Goal: Communication & Community: Answer question/provide support

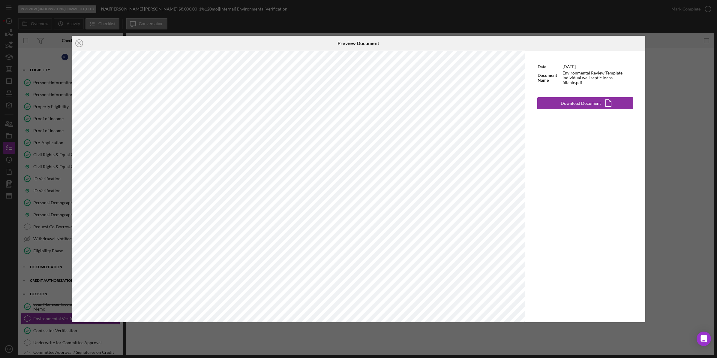
drag, startPoint x: 0, startPoint y: 0, endPoint x: 235, endPoint y: 5, distance: 234.6
click at [235, 5] on div "Icon/Close Preview Document Date [DATE] Document Name Environmental Review Temp…" at bounding box center [358, 179] width 717 height 358
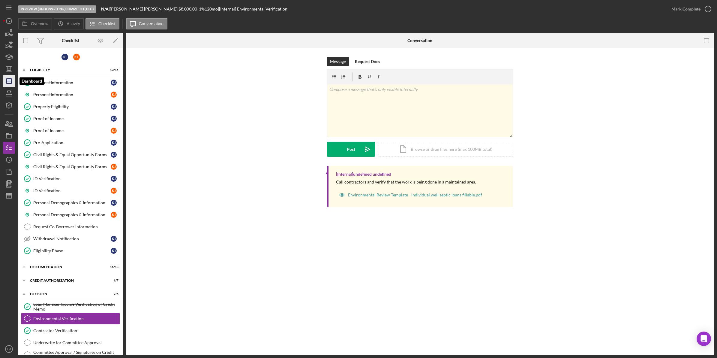
click at [13, 81] on icon "Icon/Dashboard" at bounding box center [8, 80] width 15 height 15
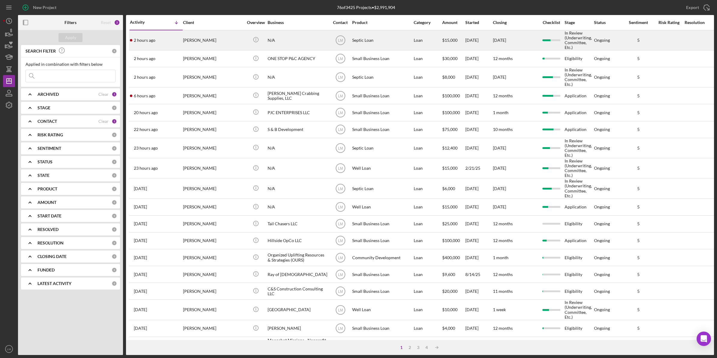
click at [297, 35] on div "N/A" at bounding box center [298, 40] width 60 height 19
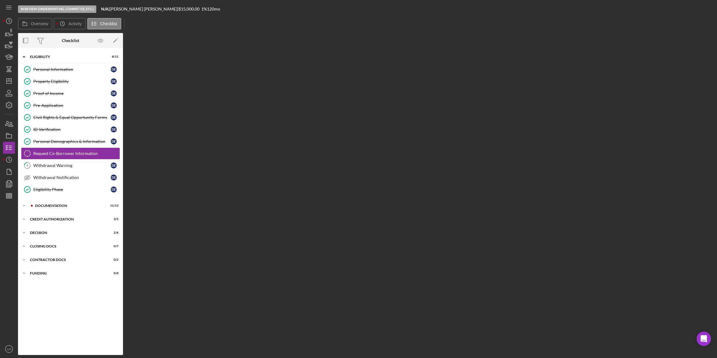
click at [2, 159] on div "In Review (Underwriting, Committee, Etc.) N/A | [PERSON_NAME] | $15,000.00 1 % …" at bounding box center [358, 179] width 717 height 358
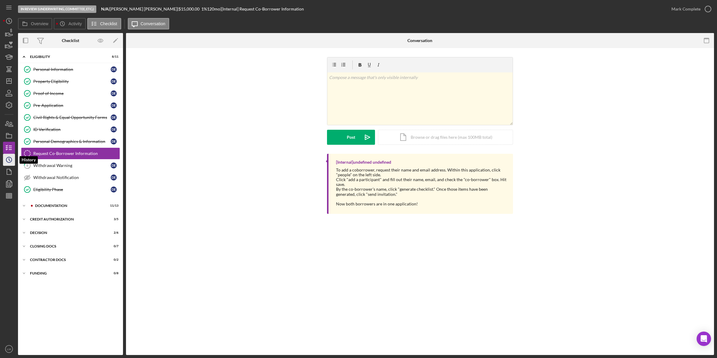
click at [9, 158] on polyline "button" at bounding box center [9, 159] width 1 height 2
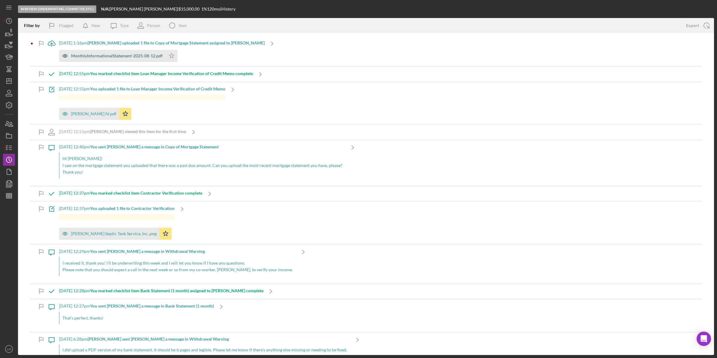
click at [145, 50] on div "MonthlyInformationalStatement-2025-08-12.pdf" at bounding box center [112, 56] width 106 height 12
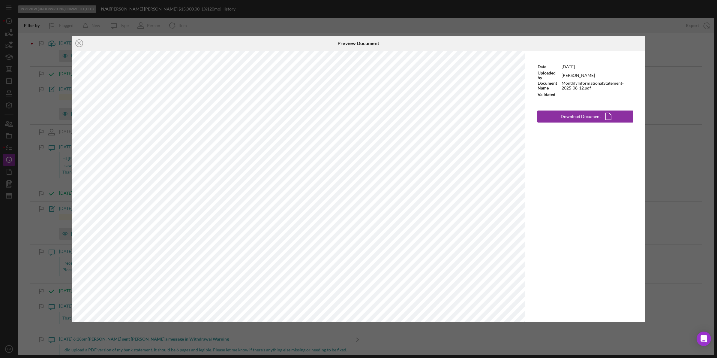
click at [652, 208] on div "Icon/Close Preview Document Date [DATE] Uploaded by [PERSON_NAME] Document Name…" at bounding box center [358, 179] width 717 height 358
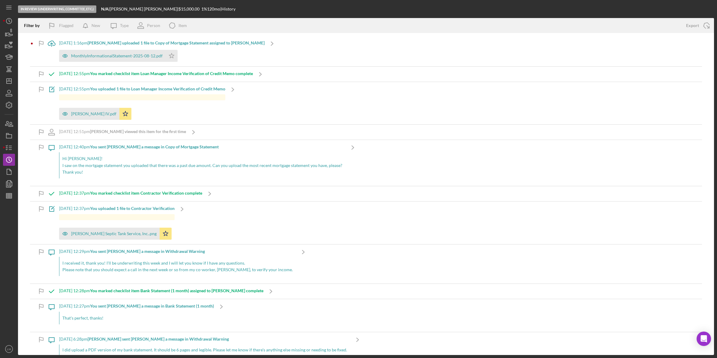
click at [212, 49] on div "MonthlyInformationalStatement-2025-08-12.pdf Icon/Star" at bounding box center [161, 54] width 205 height 15
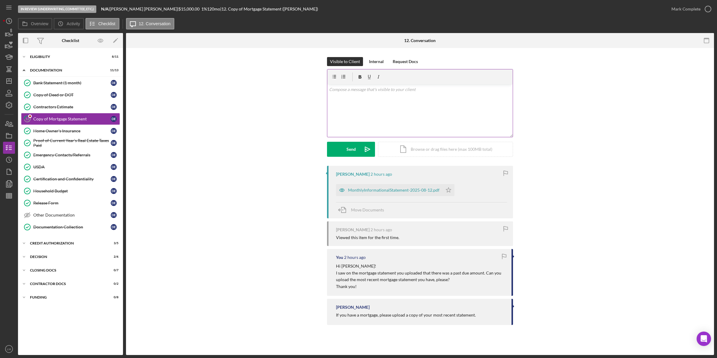
click at [427, 108] on div "v Color teal Color pink Remove color Add row above Add row below Add column bef…" at bounding box center [419, 110] width 185 height 52
click at [352, 156] on div "Send" at bounding box center [350, 149] width 9 height 15
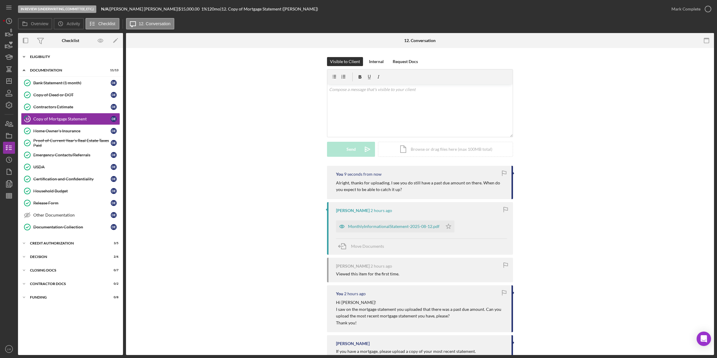
click at [49, 59] on div "Icon/Expander Eligibility 8 / 11" at bounding box center [70, 57] width 105 height 12
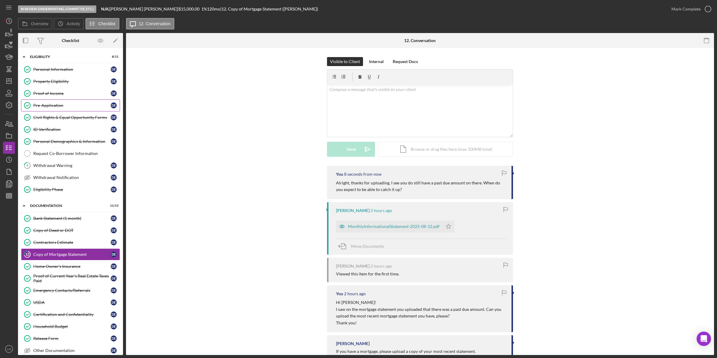
click at [62, 110] on link "Pre-Application Pre-Application D E" at bounding box center [70, 105] width 99 height 12
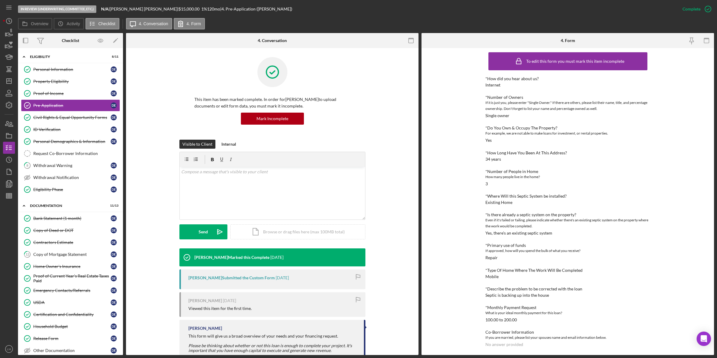
scroll to position [2, 0]
click at [65, 226] on link "Copy of Deed or DOT Copy of Deed or DOT D E" at bounding box center [70, 230] width 99 height 12
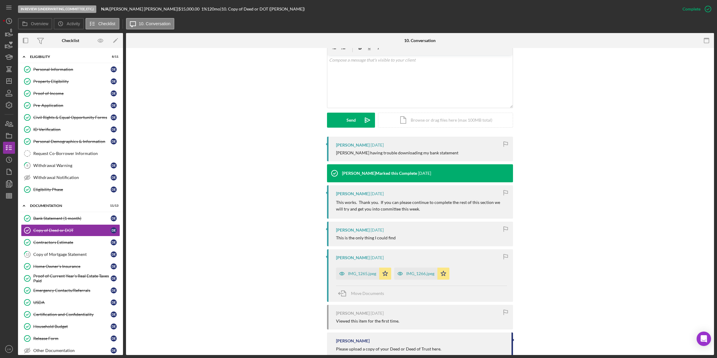
scroll to position [112, 0]
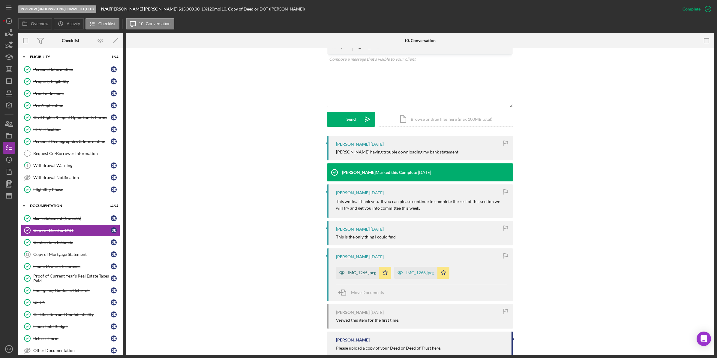
click at [362, 274] on div "IMG_1265.jpeg" at bounding box center [362, 272] width 28 height 5
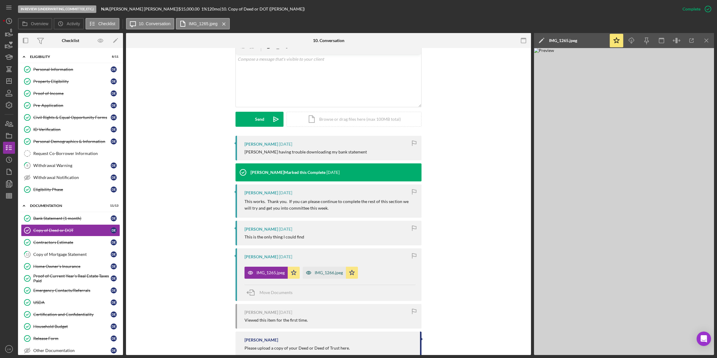
click at [331, 275] on div "IMG_1266.jpeg" at bounding box center [329, 272] width 28 height 5
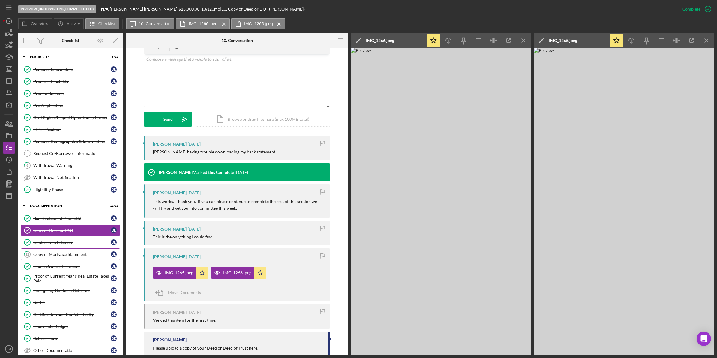
click at [81, 256] on div "Copy of Mortgage Statement" at bounding box center [71, 254] width 77 height 5
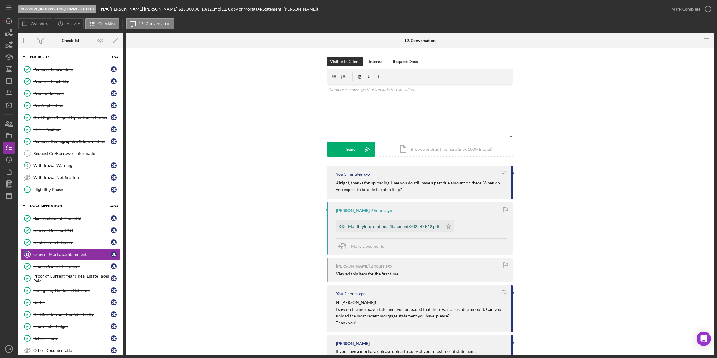
click at [398, 224] on div "MonthlyInformationalStatement-2025-08-12.pdf" at bounding box center [393, 226] width 91 height 5
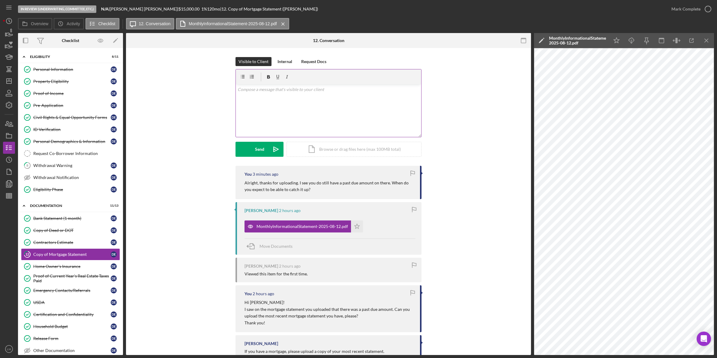
click at [389, 108] on div "v Color teal Color pink Remove color Add row above Add row below Add column bef…" at bounding box center [328, 110] width 185 height 52
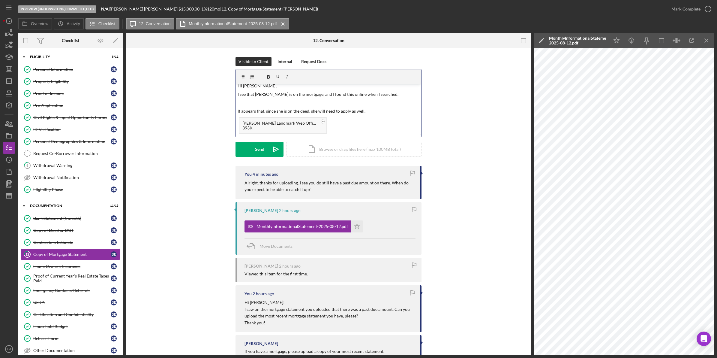
scroll to position [12, 0]
click at [339, 110] on p "What" at bounding box center [329, 110] width 182 height 7
click at [251, 145] on button "Send Icon/icon-invite-send" at bounding box center [259, 149] width 48 height 15
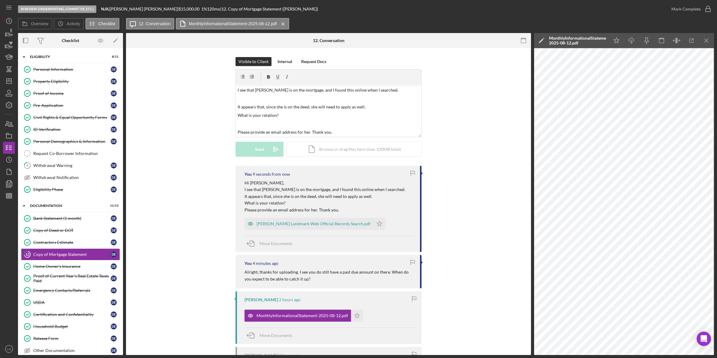
scroll to position [0, 0]
click at [222, 150] on div "Visible to Client Internal Request Docs v Color teal Color pink Remove color Ad…" at bounding box center [328, 111] width 387 height 109
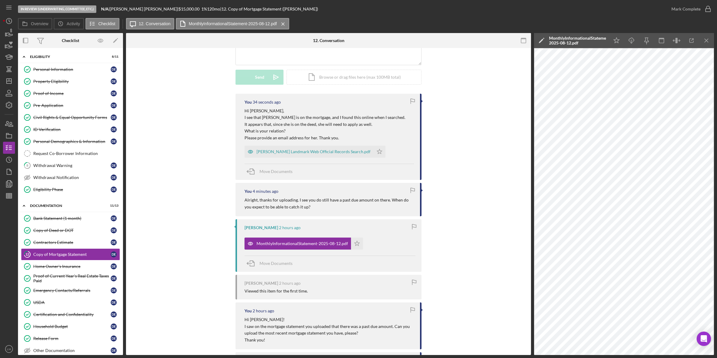
scroll to position [75, 0]
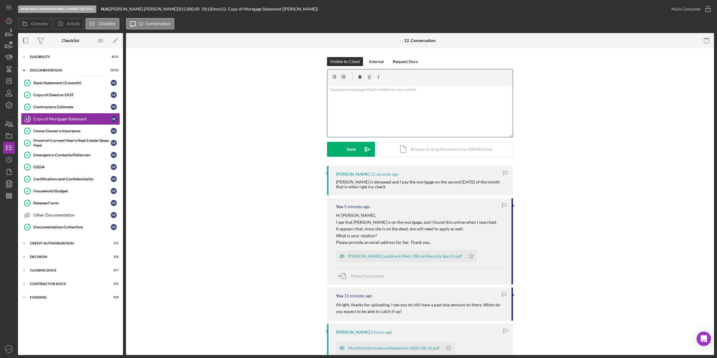
click at [414, 124] on div "v Color teal Color pink Remove color Add row above Add row below Add column bef…" at bounding box center [419, 110] width 185 height 52
click at [433, 96] on div "v Color teal Color pink Remove color Add row above Add row below Add column bef…" at bounding box center [419, 110] width 185 height 52
click at [356, 150] on button "Send Icon/icon-invite-send" at bounding box center [351, 149] width 48 height 15
